Goal: Task Accomplishment & Management: Complete application form

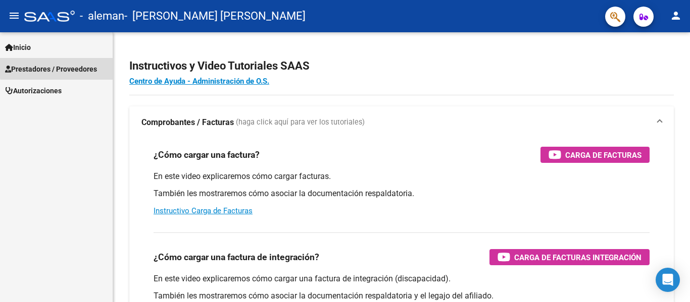
click at [68, 67] on span "Prestadores / Proveedores" at bounding box center [51, 69] width 92 height 11
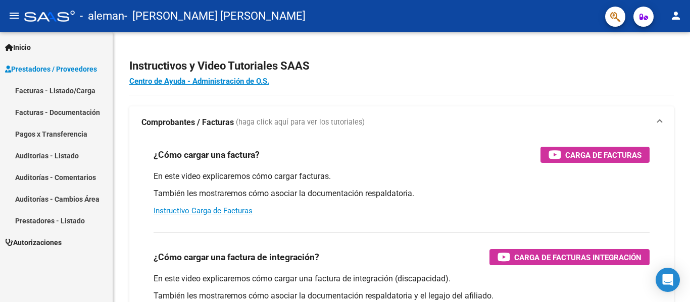
click at [64, 93] on link "Facturas - Listado/Carga" at bounding box center [56, 91] width 113 height 22
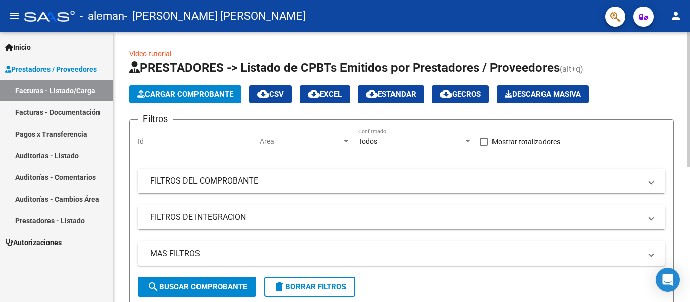
click at [190, 91] on span "Cargar Comprobante" at bounding box center [185, 94] width 96 height 9
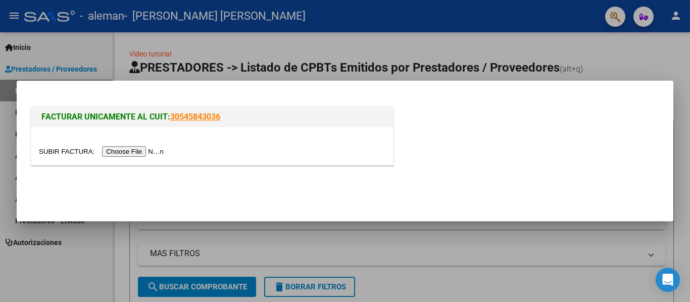
click at [502, 277] on div at bounding box center [345, 151] width 690 height 302
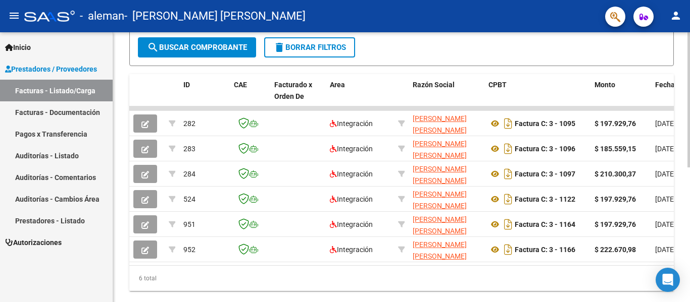
scroll to position [241, 0]
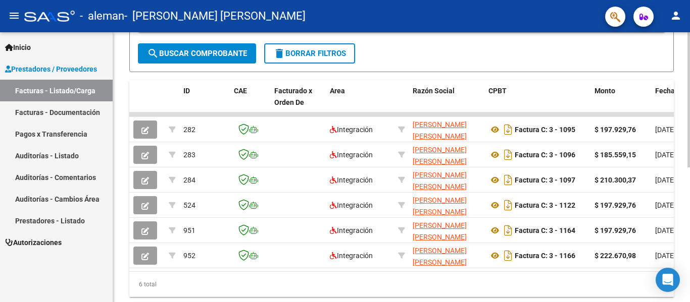
click at [689, 193] on div at bounding box center [688, 220] width 3 height 135
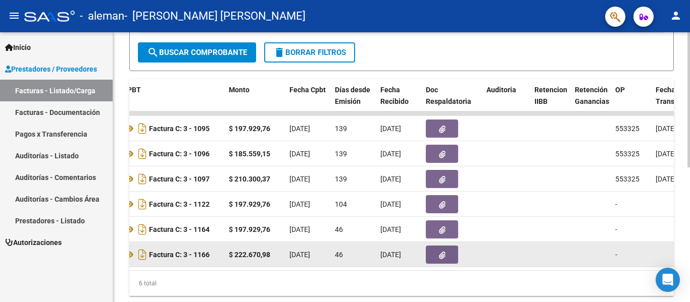
scroll to position [0, 364]
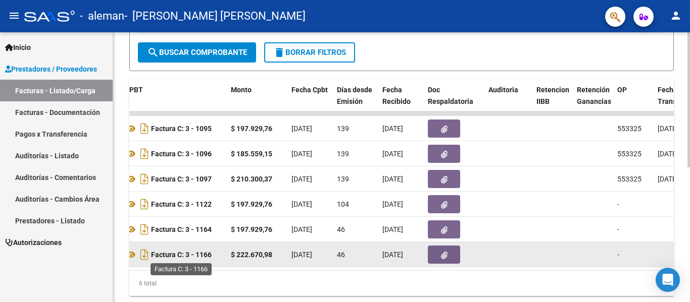
click at [168, 257] on strong "Factura C: 3 - 1166" at bounding box center [181, 255] width 61 height 8
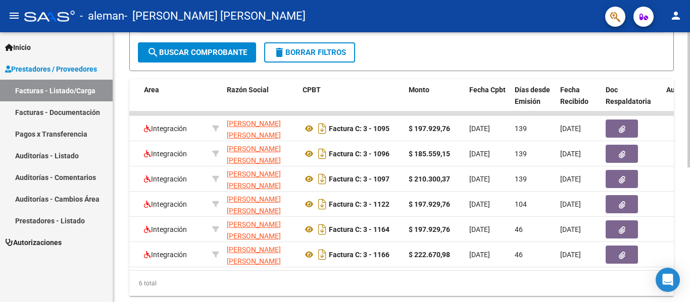
scroll to position [0, 188]
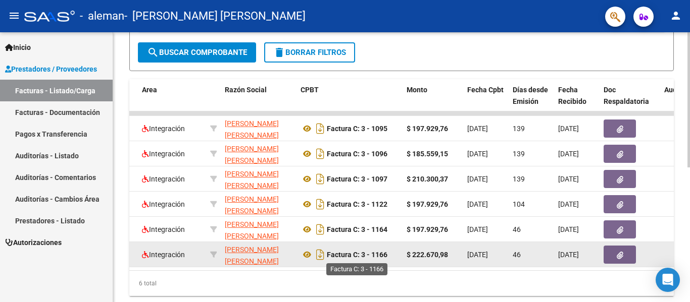
click at [349, 256] on strong "Factura C: 3 - 1166" at bounding box center [357, 255] width 61 height 8
click at [316, 256] on icon "Descargar documento" at bounding box center [320, 255] width 13 height 16
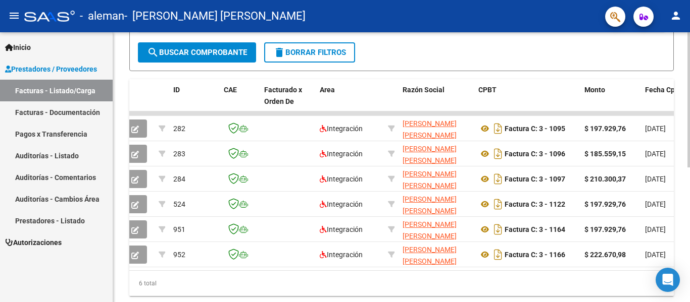
scroll to position [0, 0]
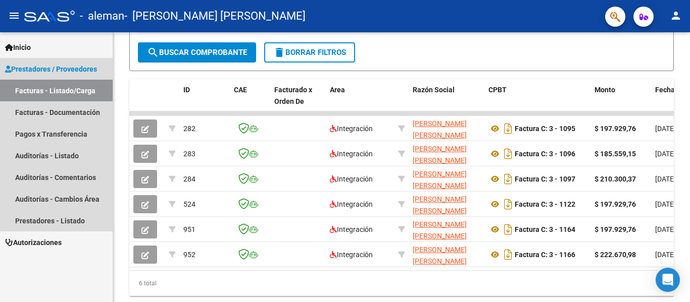
click at [96, 98] on link "Facturas - Listado/Carga" at bounding box center [56, 91] width 113 height 22
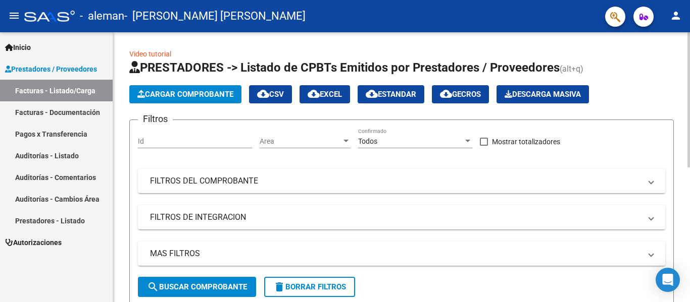
click at [659, 61] on div "Video tutorial PRESTADORES -> Listado de CPBTs Emitidos por Prestadores / Prove…" at bounding box center [402, 297] width 579 height 531
click at [226, 91] on span "Cargar Comprobante" at bounding box center [185, 94] width 96 height 9
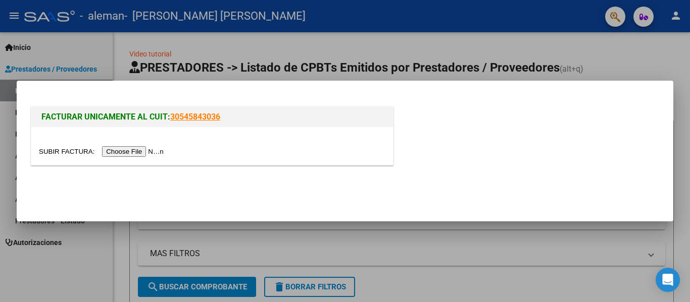
click at [151, 151] on input "file" at bounding box center [103, 151] width 128 height 11
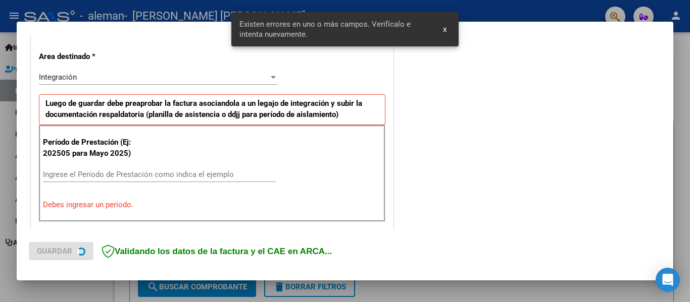
scroll to position [234, 0]
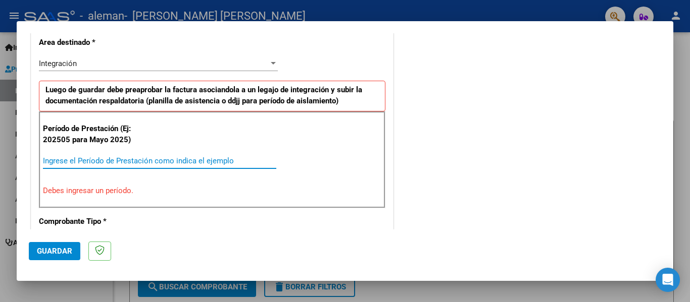
click at [145, 163] on input "Ingrese el Período de Prestación como indica el ejemplo" at bounding box center [159, 161] width 233 height 9
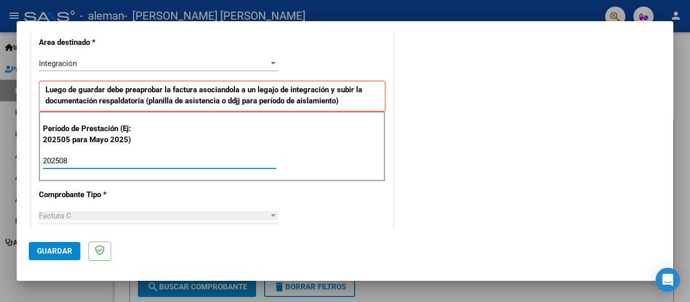
type input "202508"
click at [59, 252] on span "Guardar" at bounding box center [54, 251] width 35 height 9
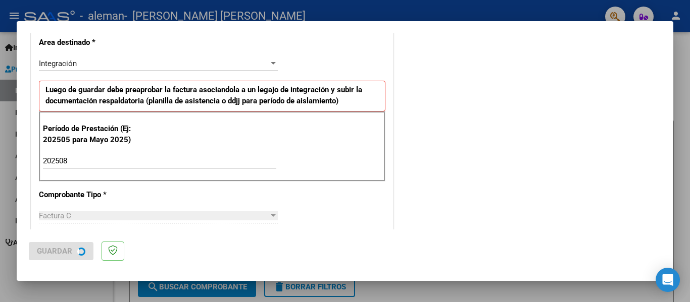
scroll to position [0, 0]
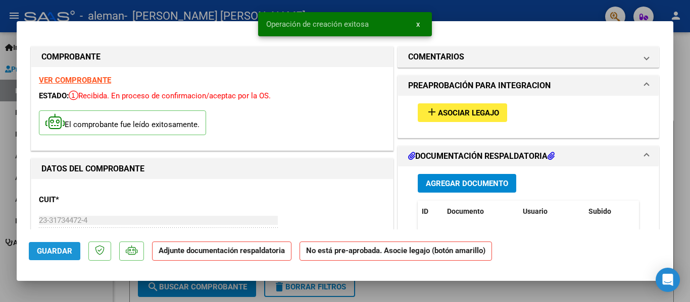
click at [59, 252] on span "Guardar" at bounding box center [54, 251] width 35 height 9
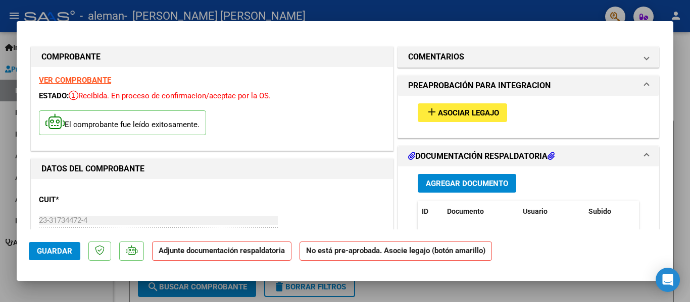
click at [466, 110] on span "Asociar Legajo" at bounding box center [468, 113] width 61 height 9
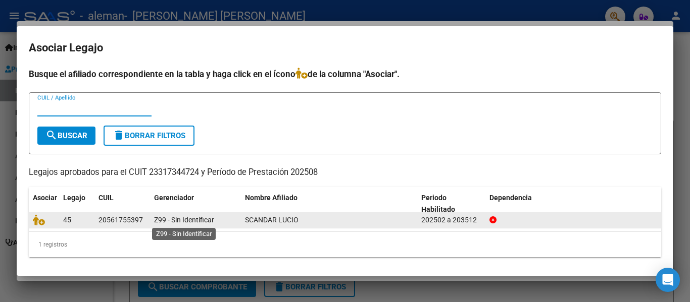
click at [201, 221] on span "Z99 - Sin Identificar" at bounding box center [184, 220] width 60 height 8
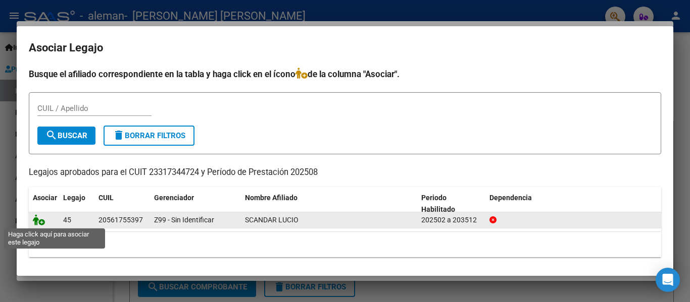
click at [34, 221] on icon at bounding box center [39, 220] width 12 height 11
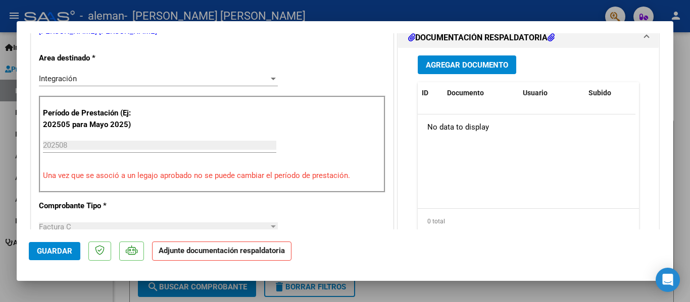
scroll to position [231, 0]
